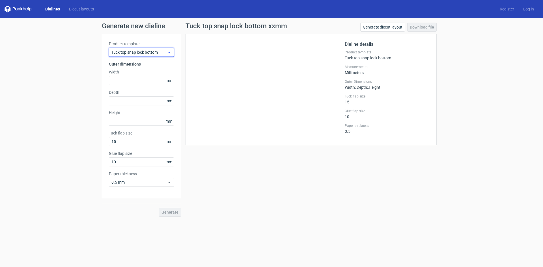
click at [169, 52] on icon at bounding box center [169, 52] width 4 height 5
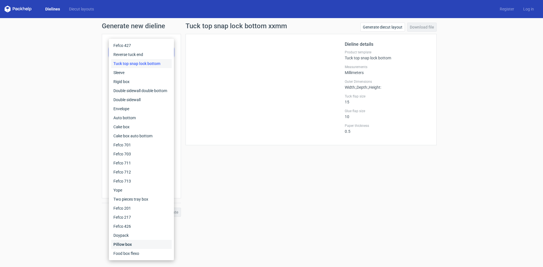
click at [133, 249] on div "Pillow box" at bounding box center [141, 244] width 60 height 9
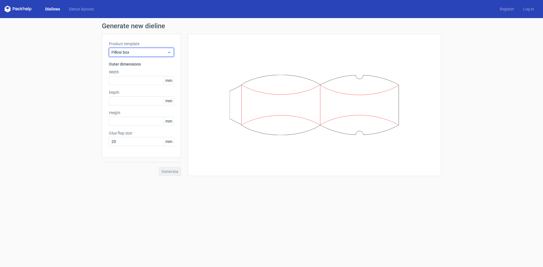
click at [167, 53] on icon at bounding box center [169, 52] width 4 height 5
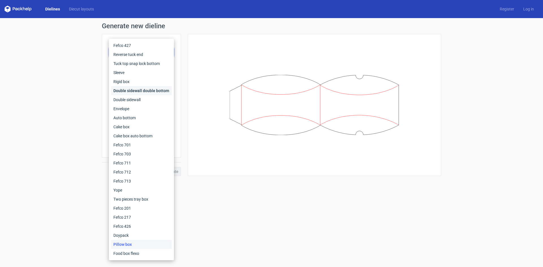
click at [130, 92] on div "Double sidewall double bottom" at bounding box center [141, 90] width 60 height 9
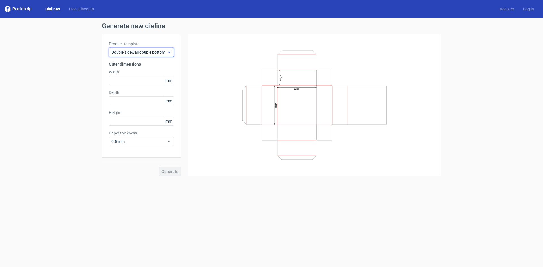
click at [168, 51] on icon at bounding box center [169, 52] width 4 height 5
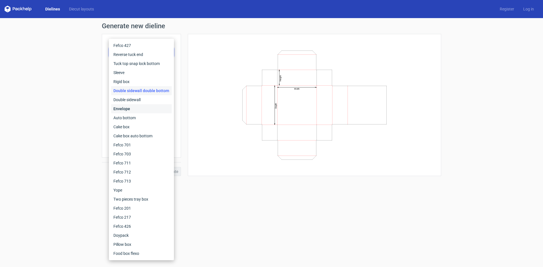
click at [131, 113] on div "Envelope" at bounding box center [141, 108] width 60 height 9
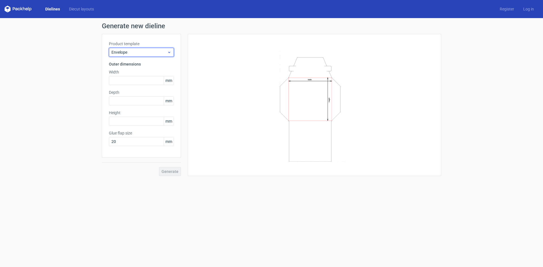
click at [168, 51] on icon at bounding box center [169, 52] width 4 height 5
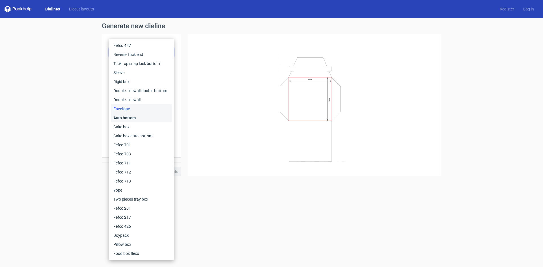
click at [134, 122] on div "Auto bottom" at bounding box center [141, 117] width 60 height 9
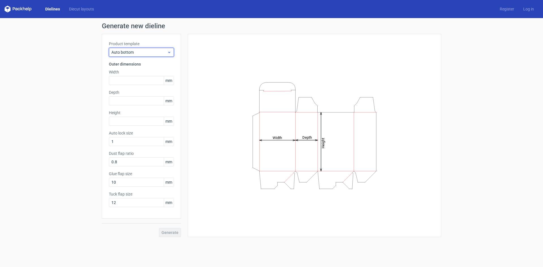
click at [170, 52] on icon at bounding box center [169, 52] width 4 height 5
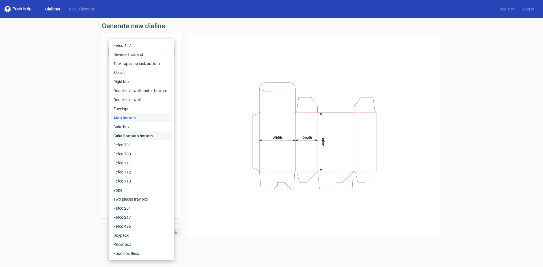
click at [134, 140] on div "Cake box auto bottom" at bounding box center [141, 135] width 60 height 9
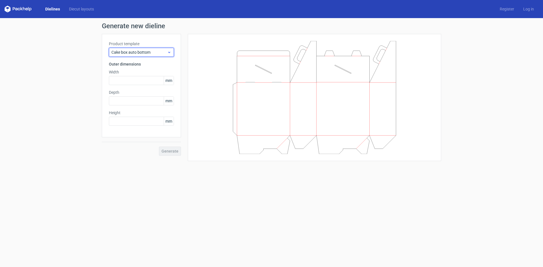
click at [169, 54] on icon at bounding box center [169, 52] width 4 height 5
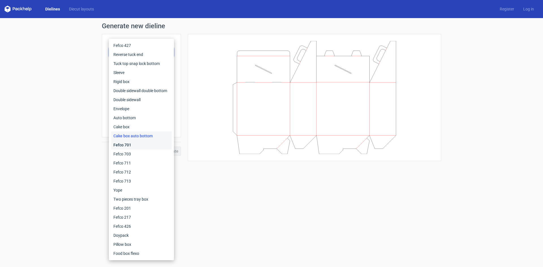
click at [142, 150] on div "Fefco 701" at bounding box center [141, 144] width 60 height 9
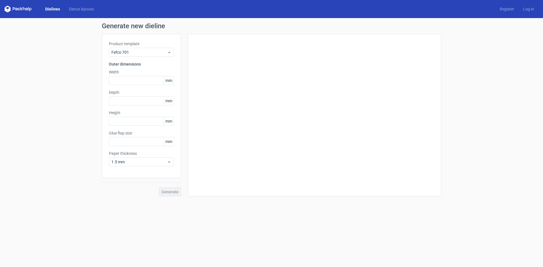
type input "25"
click at [171, 52] on icon at bounding box center [169, 52] width 4 height 5
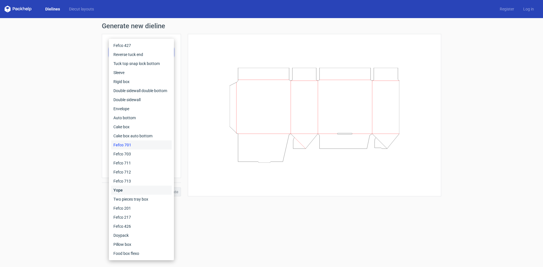
click at [127, 195] on div "Yope" at bounding box center [141, 190] width 60 height 9
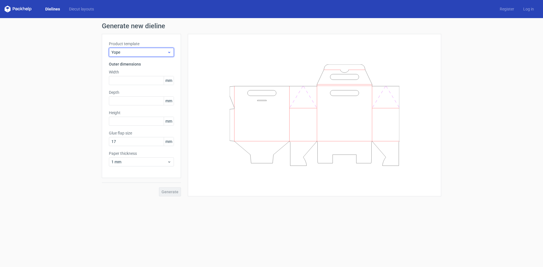
click at [168, 53] on icon at bounding box center [169, 52] width 4 height 5
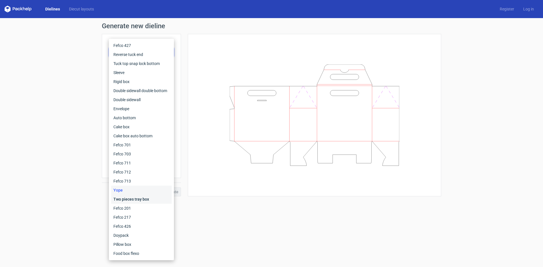
click at [128, 204] on div "Two pieces tray box" at bounding box center [141, 199] width 60 height 9
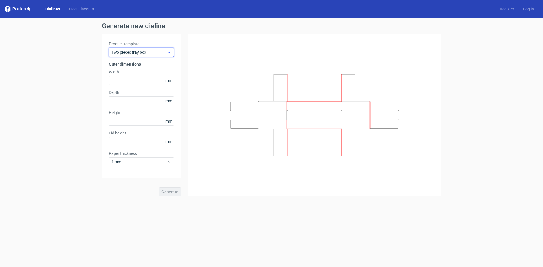
click at [170, 51] on icon at bounding box center [169, 52] width 4 height 5
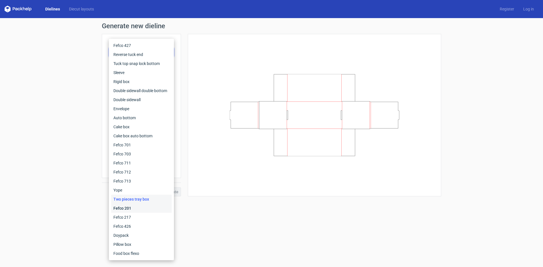
click at [124, 213] on div "Fefco 201" at bounding box center [141, 208] width 60 height 9
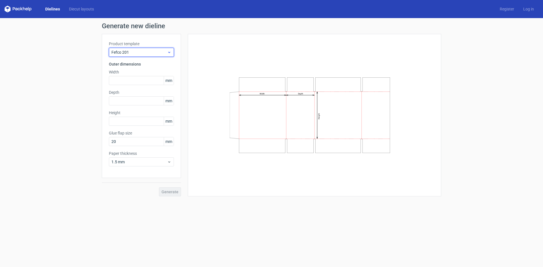
click at [172, 52] on div "Fefco 201" at bounding box center [141, 52] width 65 height 9
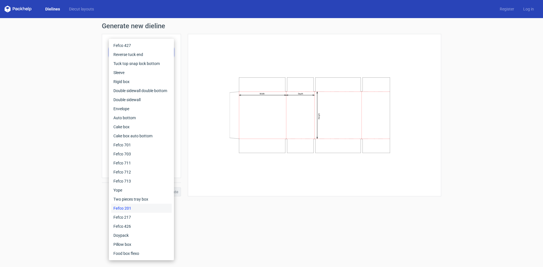
click at [201, 248] on form "Generate new dieline Product template Fefco 201 Outer dimensions Width mm Depth…" at bounding box center [271, 142] width 543 height 249
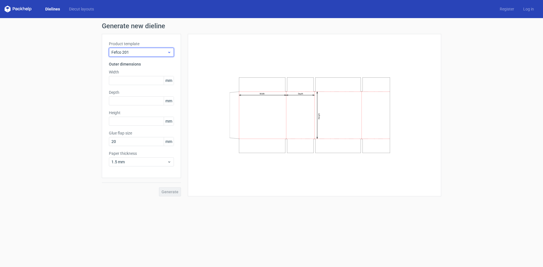
click at [136, 50] on span "Fefco 201" at bounding box center [139, 52] width 56 height 6
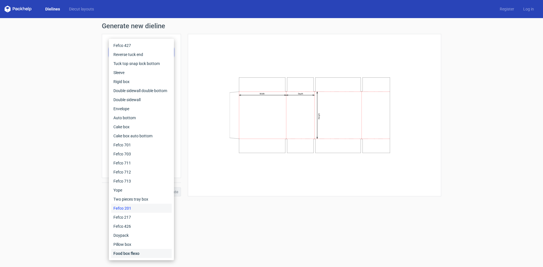
click at [128, 257] on div "Food box flexo" at bounding box center [141, 253] width 60 height 9
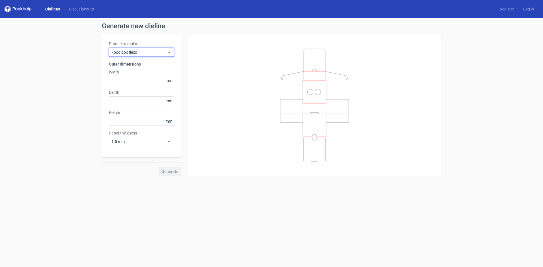
click at [168, 50] on icon at bounding box center [169, 52] width 4 height 5
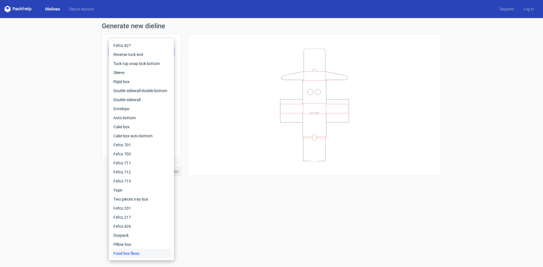
click at [204, 192] on form "Generate new dieline Product template Food box flexo Outer dimensions Width mm …" at bounding box center [271, 142] width 543 height 249
